Goal: Task Accomplishment & Management: Manage account settings

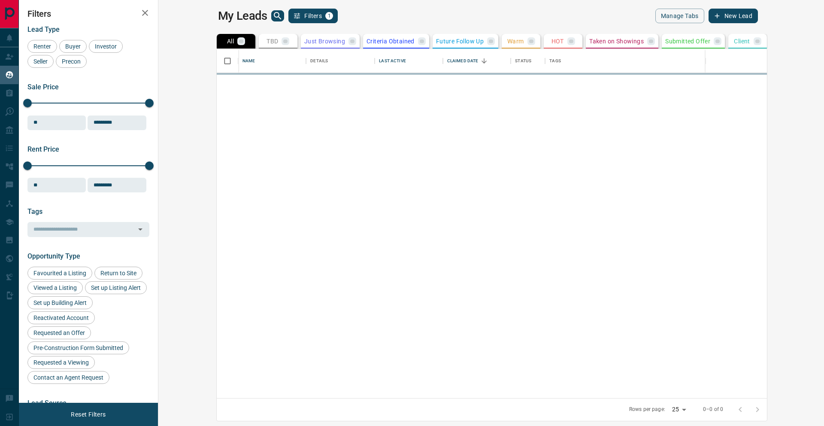
scroll to position [349, 662]
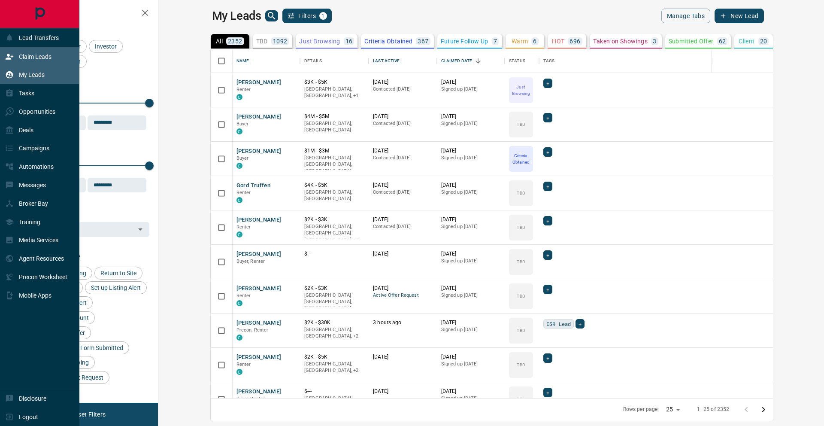
click at [37, 55] on p "Claim Leads" at bounding box center [35, 56] width 33 height 7
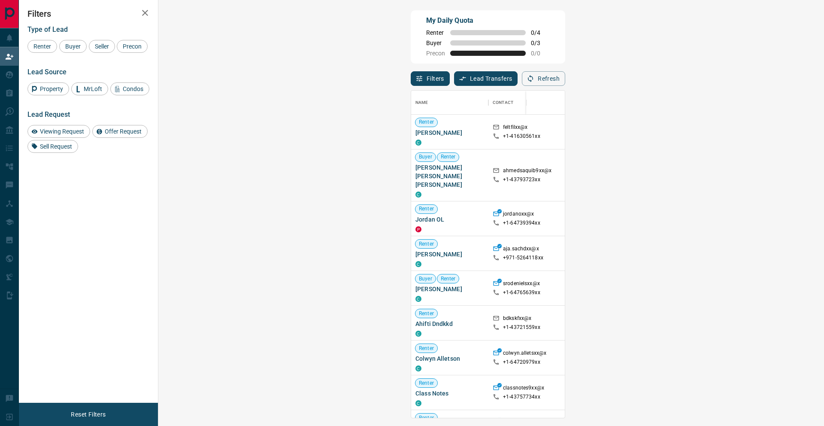
scroll to position [327, 647]
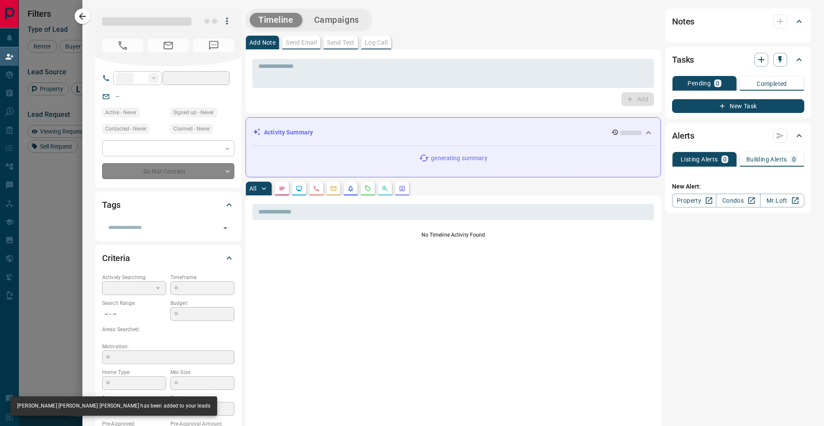
type input "**"
type input "**********"
type input "**"
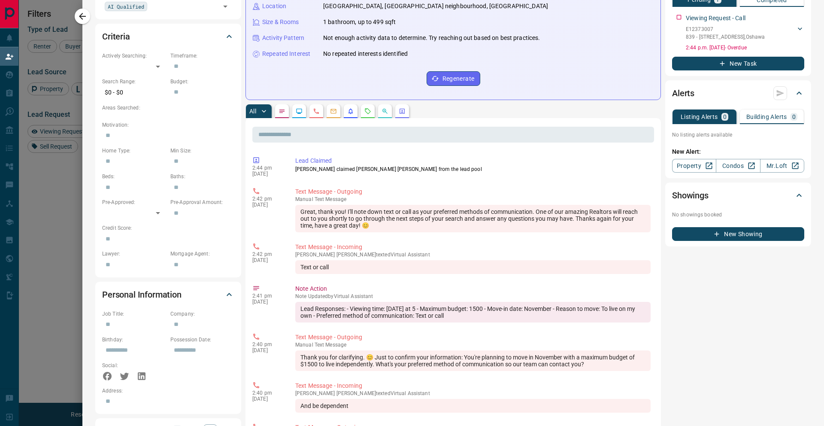
scroll to position [0, 0]
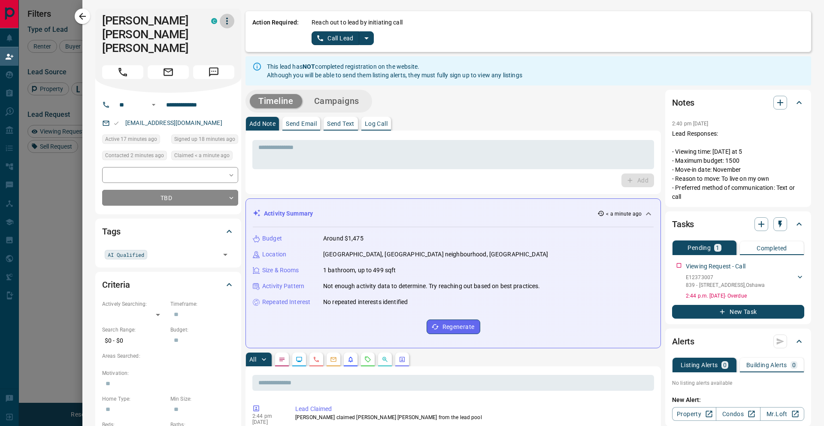
click at [224, 18] on icon "button" at bounding box center [227, 21] width 10 height 10
click at [219, 48] on li "Reallocate" at bounding box center [209, 51] width 51 height 13
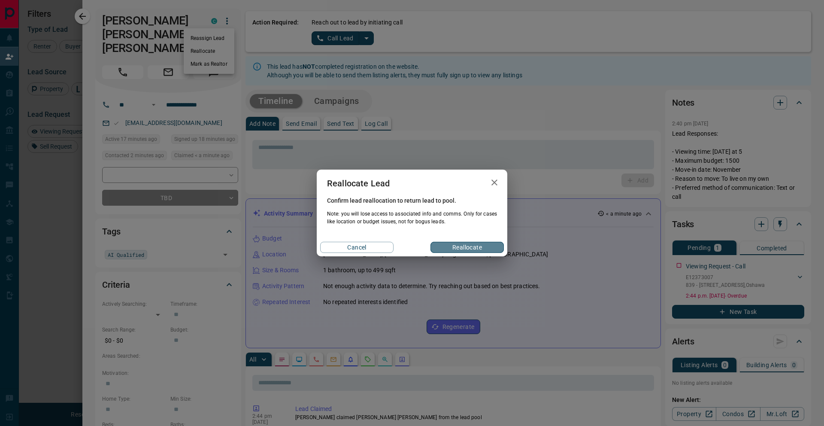
click at [459, 249] on button "Reallocate" at bounding box center [467, 247] width 73 height 11
click at [461, 248] on button "Reallocate" at bounding box center [467, 247] width 73 height 11
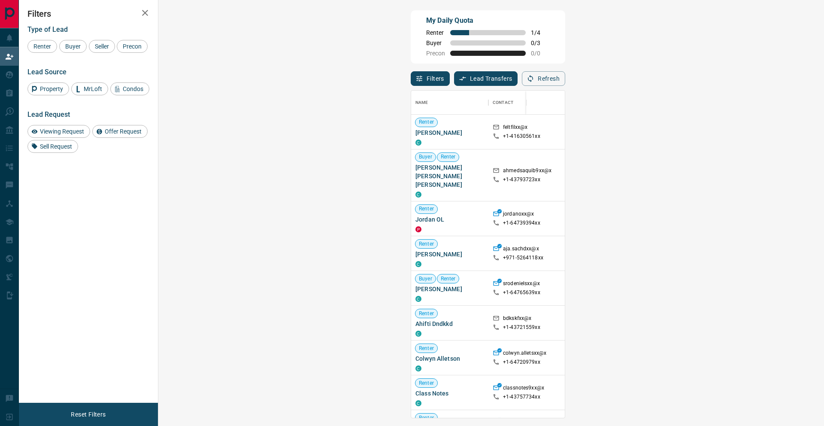
scroll to position [0, 0]
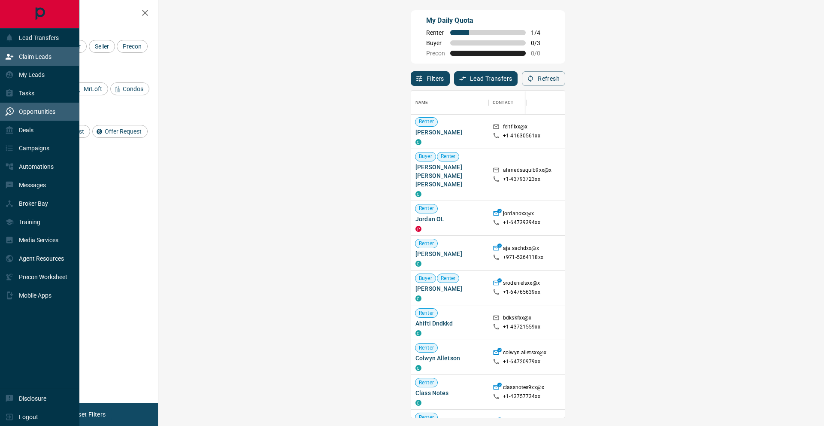
click at [41, 109] on p "Opportunities" at bounding box center [37, 111] width 36 height 7
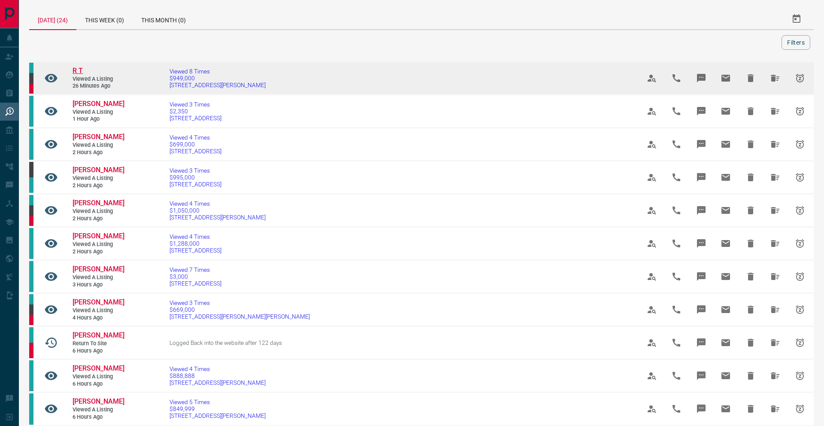
click at [77, 67] on span "R T" at bounding box center [78, 71] width 10 height 8
click at [776, 78] on icon "Hide All from R T" at bounding box center [775, 78] width 10 height 10
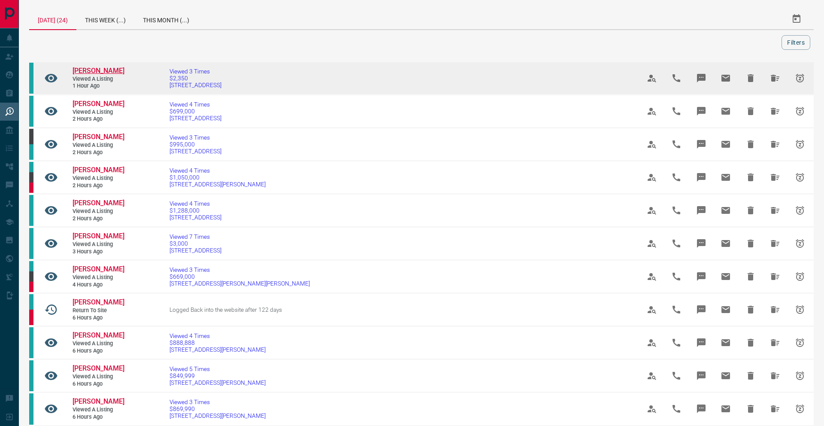
click at [109, 72] on span "[PERSON_NAME]" at bounding box center [99, 71] width 52 height 8
click at [771, 78] on icon "Hide All from Rahul Khanna" at bounding box center [775, 78] width 9 height 7
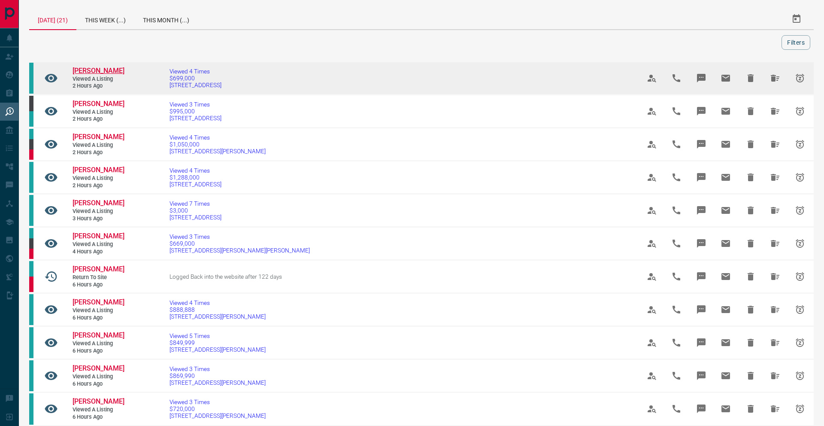
click at [91, 71] on span "[PERSON_NAME]" at bounding box center [99, 71] width 52 height 8
click at [774, 81] on icon "Hide All from Keshav Deonarain" at bounding box center [775, 78] width 10 height 10
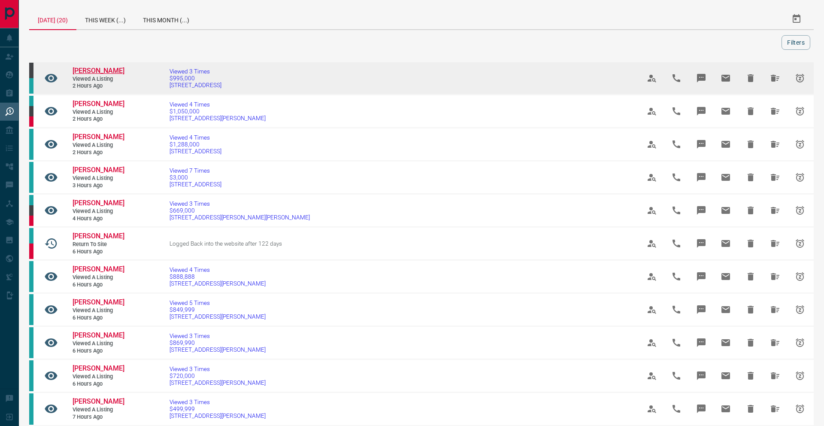
click at [100, 69] on span "[PERSON_NAME]" at bounding box center [99, 71] width 52 height 8
click at [776, 78] on icon "Hide All from Roz McCrea" at bounding box center [775, 77] width 9 height 7
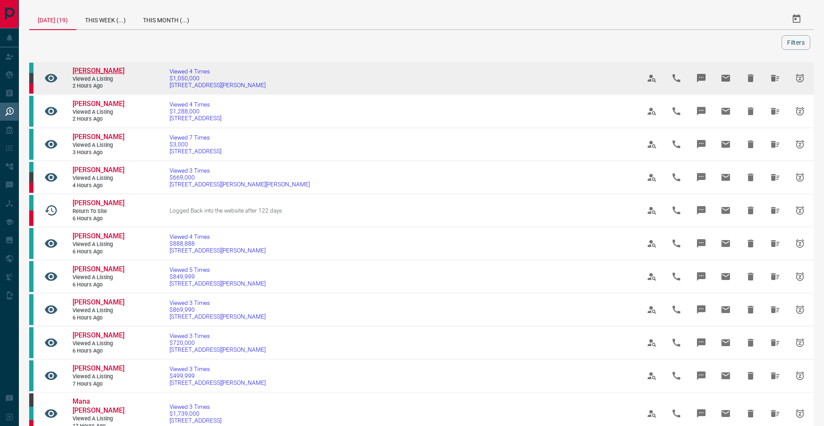
click at [94, 71] on span "[PERSON_NAME]" at bounding box center [99, 71] width 52 height 8
click at [775, 76] on icon "Hide All from Melissa Daniel" at bounding box center [775, 78] width 9 height 7
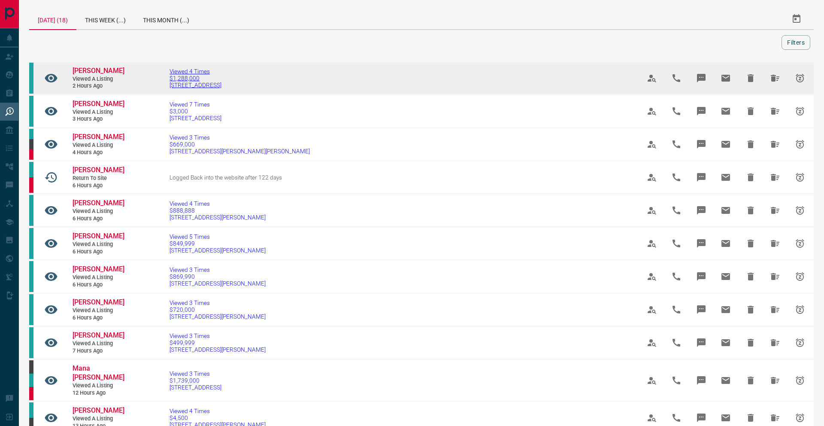
scroll to position [0, 0]
click at [83, 73] on span "[PERSON_NAME]" at bounding box center [99, 70] width 52 height 8
click at [770, 82] on icon "Hide All from Justin Carpentier" at bounding box center [775, 78] width 10 height 10
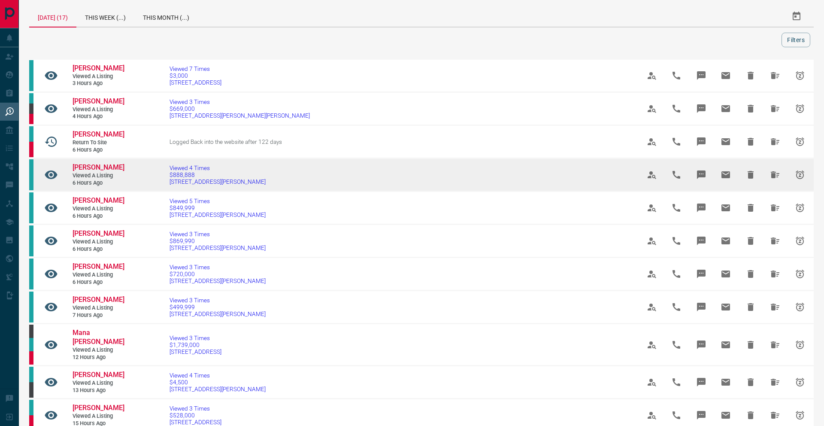
scroll to position [0, 0]
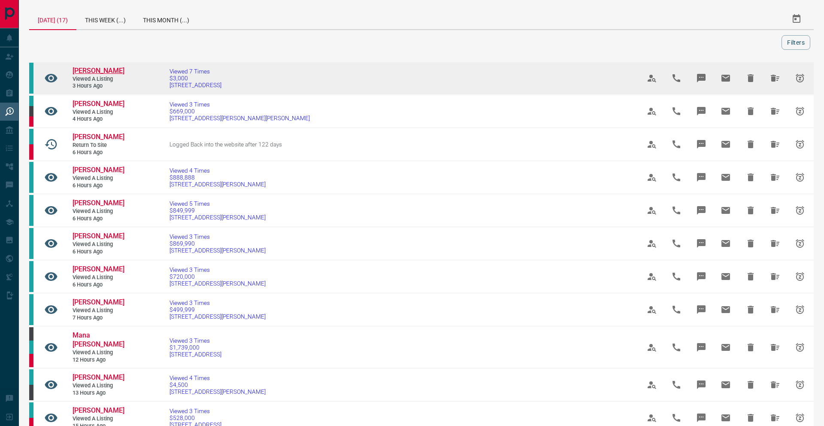
click at [106, 70] on span "[PERSON_NAME]" at bounding box center [99, 71] width 52 height 8
click at [774, 79] on icon "Hide All from Priya Chopra" at bounding box center [775, 78] width 10 height 10
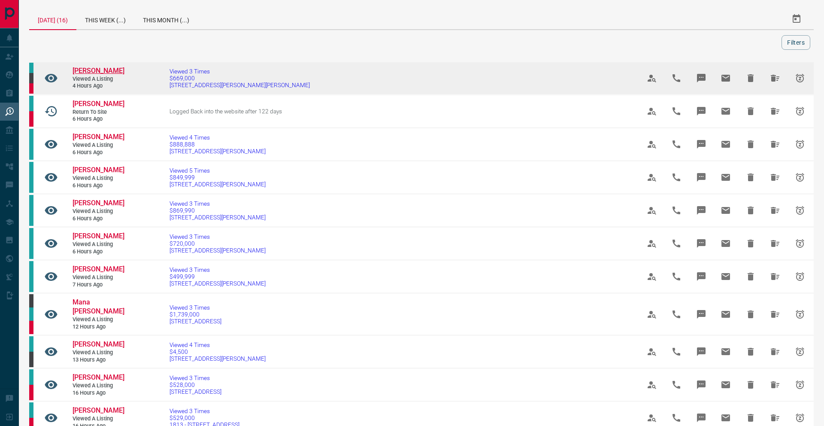
click at [93, 71] on span "[PERSON_NAME]" at bounding box center [99, 71] width 52 height 8
click at [773, 79] on icon "Hide All from Catherine Cho" at bounding box center [775, 78] width 9 height 7
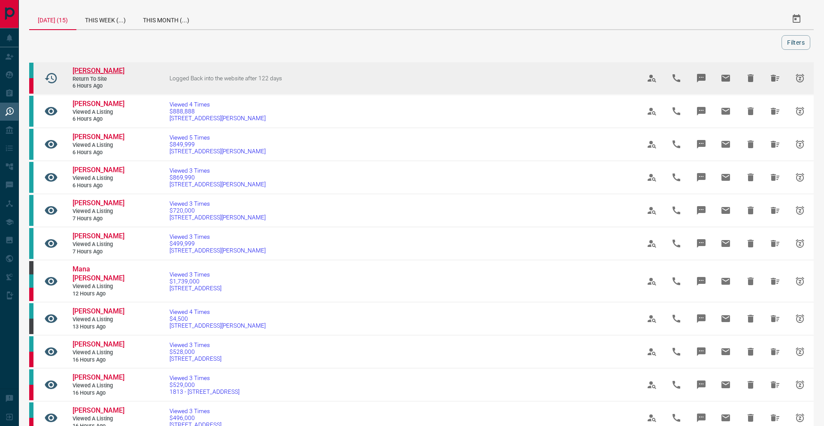
click at [110, 70] on span "[PERSON_NAME]" at bounding box center [99, 71] width 52 height 8
click at [773, 77] on icon "Hide All from Nicholas Light" at bounding box center [775, 78] width 9 height 7
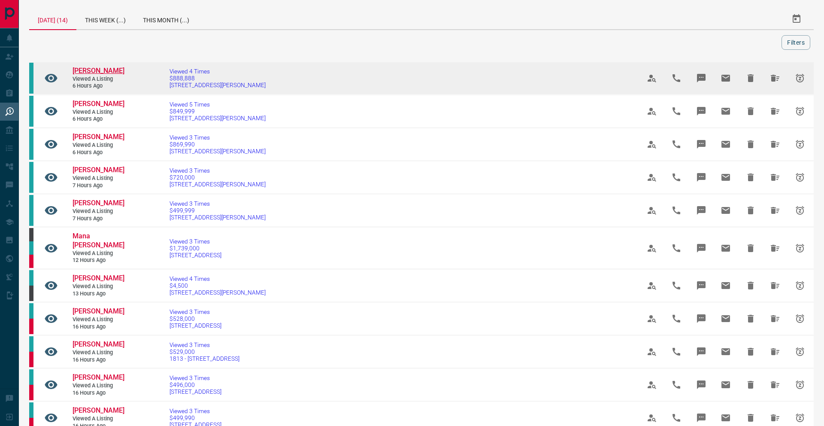
click at [92, 75] on span "[PERSON_NAME]" at bounding box center [99, 71] width 52 height 8
click at [774, 82] on icon "Hide All from Shawna Beechley" at bounding box center [775, 78] width 10 height 10
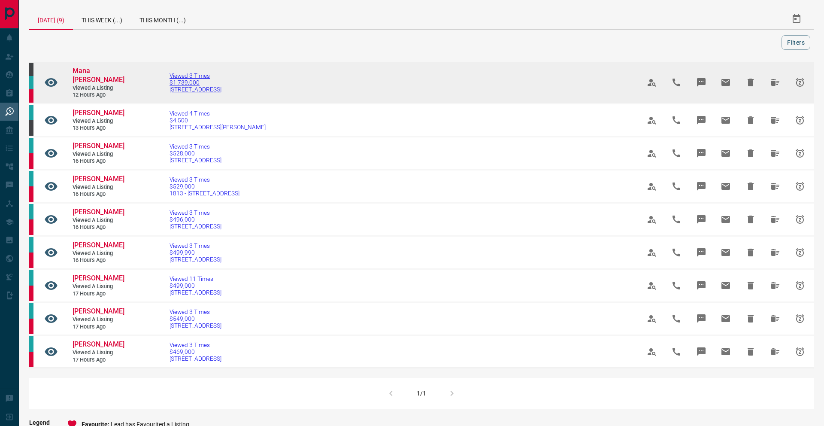
click at [172, 79] on span "$1,739,000" at bounding box center [196, 82] width 52 height 7
click at [774, 77] on icon "Hide All from Mana Mansour" at bounding box center [775, 82] width 10 height 10
click at [104, 68] on span "Mana [PERSON_NAME]" at bounding box center [99, 74] width 52 height 17
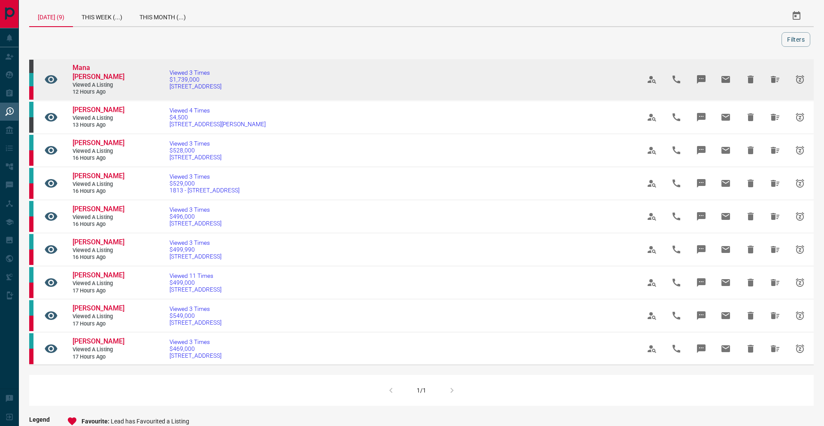
scroll to position [3, 0]
click at [772, 78] on icon "Hide All from Mana Mansour" at bounding box center [775, 79] width 9 height 7
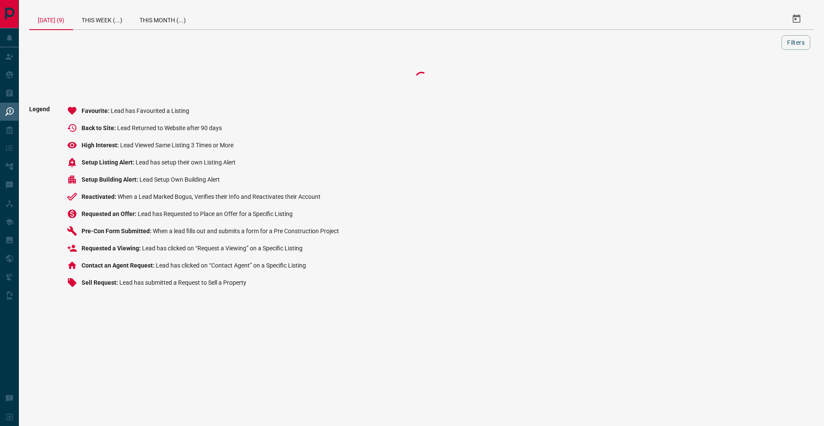
scroll to position [0, 0]
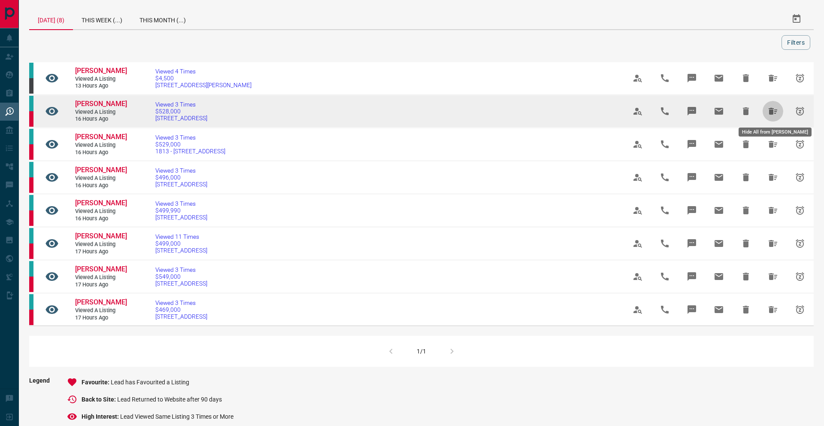
click at [771, 111] on icon "Hide All from Navid Seyfollahi" at bounding box center [773, 111] width 9 height 7
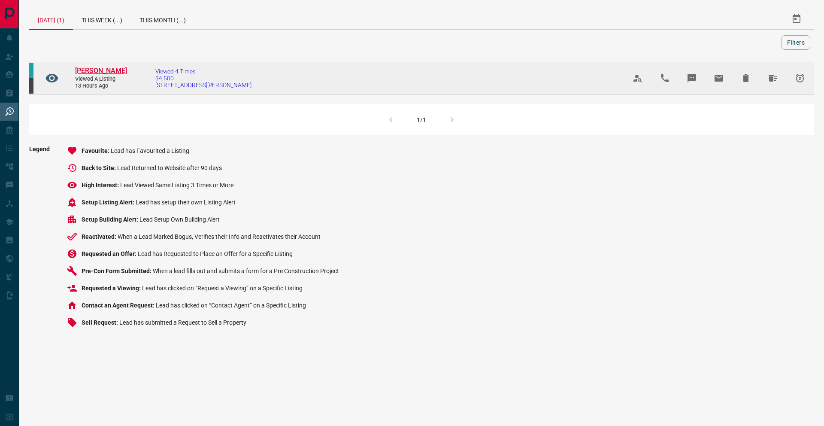
click at [100, 71] on span "[PERSON_NAME]" at bounding box center [101, 71] width 52 height 8
